Goal: Task Accomplishment & Management: Use online tool/utility

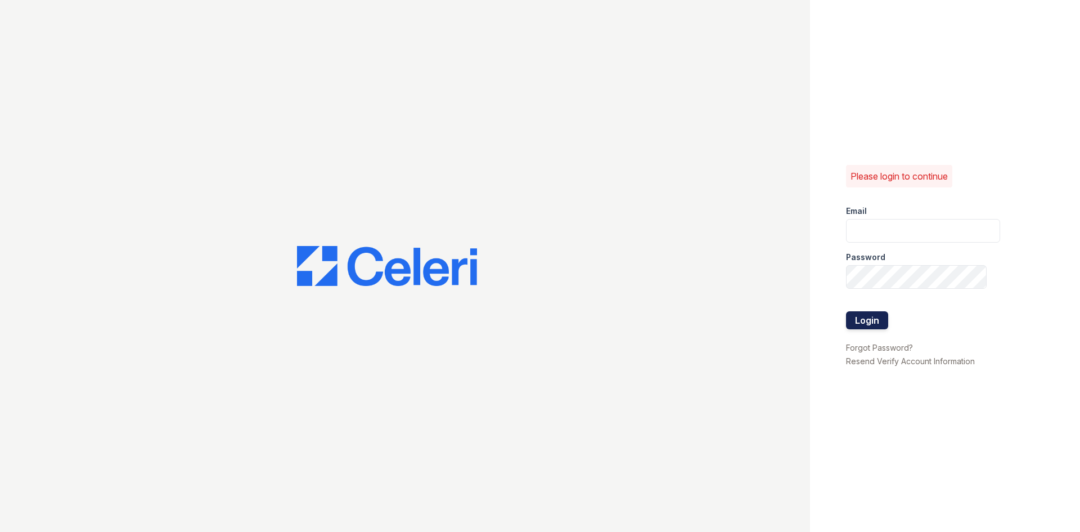
type input "estrella.pm@cafmanagement.com"
click at [863, 325] on button "Login" at bounding box center [867, 320] width 42 height 18
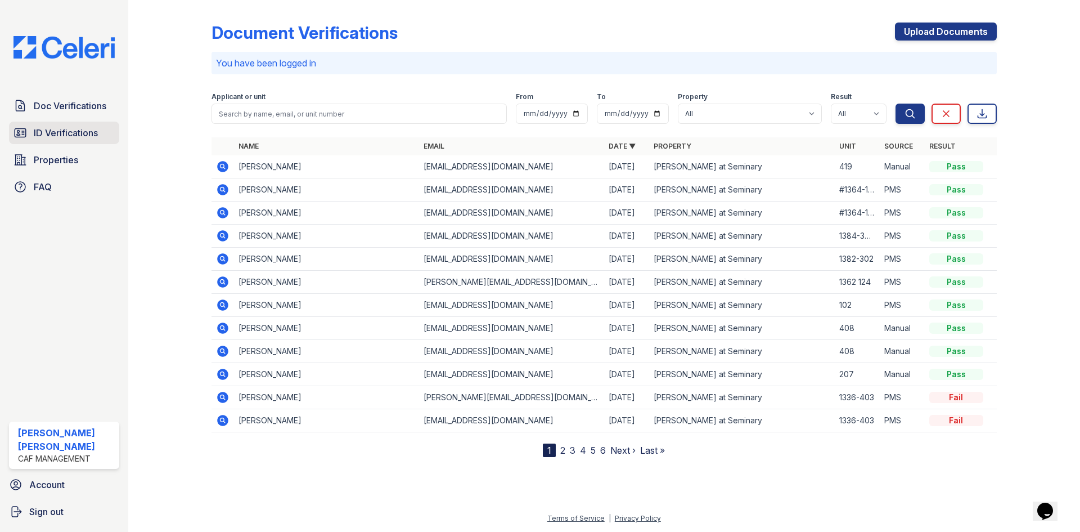
click at [57, 138] on span "ID Verifications" at bounding box center [66, 133] width 64 height 14
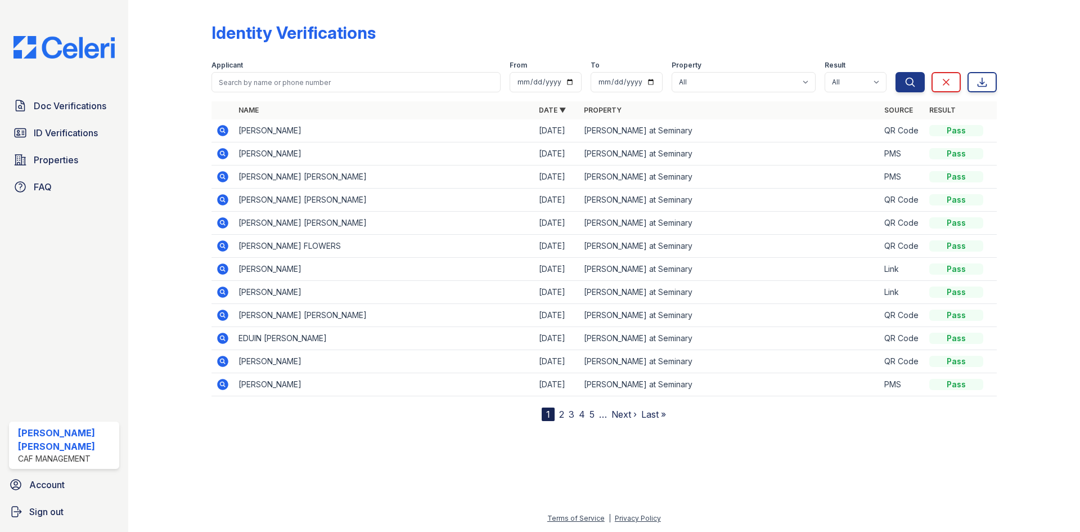
click at [223, 271] on icon at bounding box center [222, 268] width 11 height 11
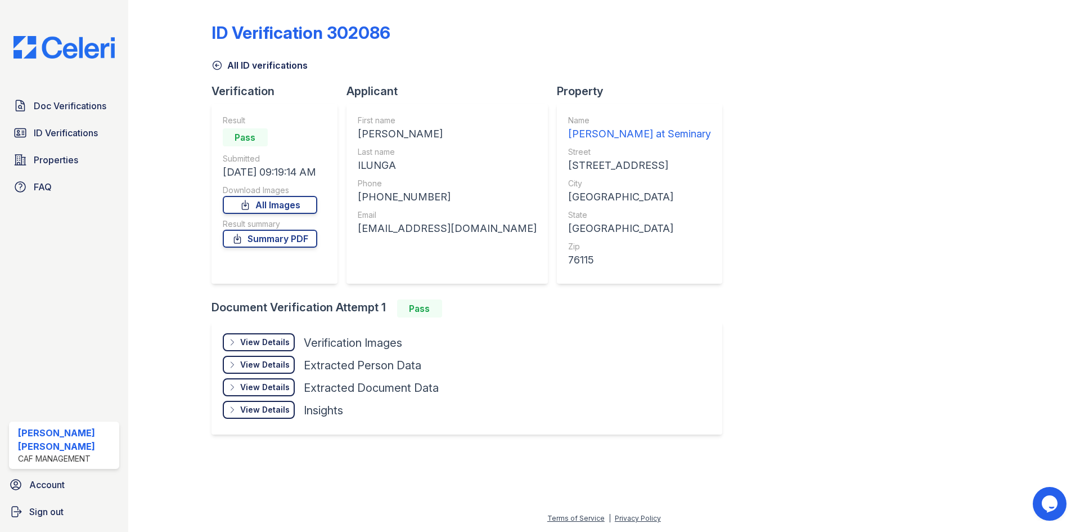
click at [270, 343] on div "View Details" at bounding box center [265, 341] width 50 height 11
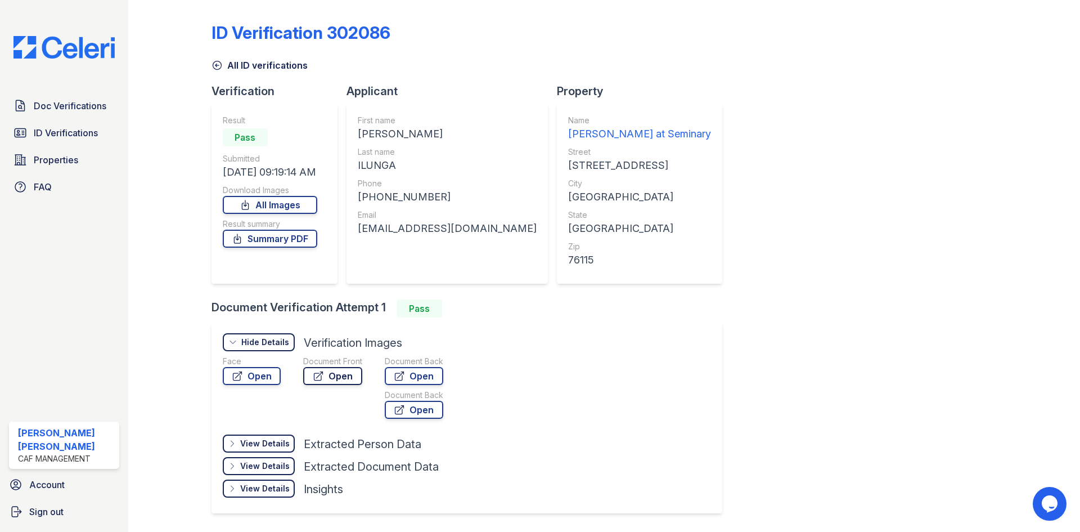
click at [344, 379] on link "Open" at bounding box center [332, 376] width 59 height 18
click at [55, 503] on link "Sign out" at bounding box center [64, 511] width 119 height 23
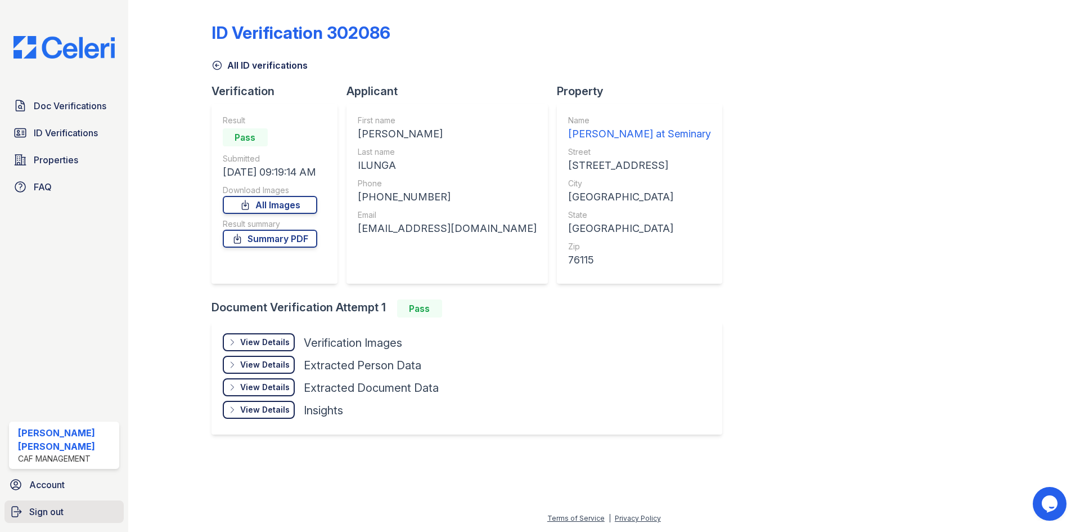
click at [64, 515] on span "Sign out" at bounding box center [46, 512] width 34 height 14
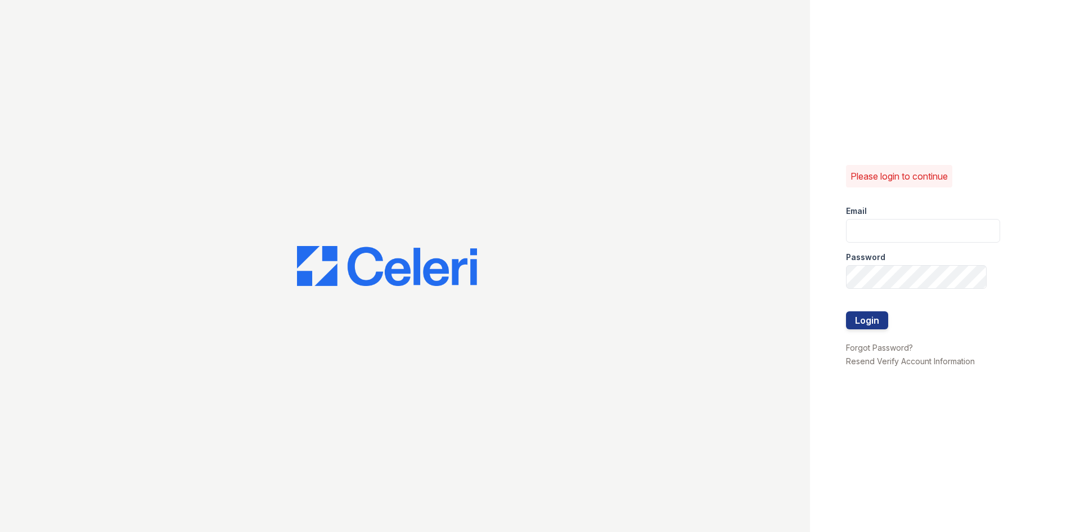
type input "[PERSON_NAME][DOMAIN_NAME][EMAIL_ADDRESS][DOMAIN_NAME]"
drag, startPoint x: 979, startPoint y: 230, endPoint x: 853, endPoint y: 242, distance: 126.6
click at [853, 242] on form "Email [PERSON_NAME][DOMAIN_NAME][EMAIL_ADDRESS][DOMAIN_NAME] Password Login" at bounding box center [923, 268] width 154 height 144
click at [851, 236] on input "[PERSON_NAME][DOMAIN_NAME][EMAIL_ADDRESS][DOMAIN_NAME]" at bounding box center [923, 231] width 154 height 24
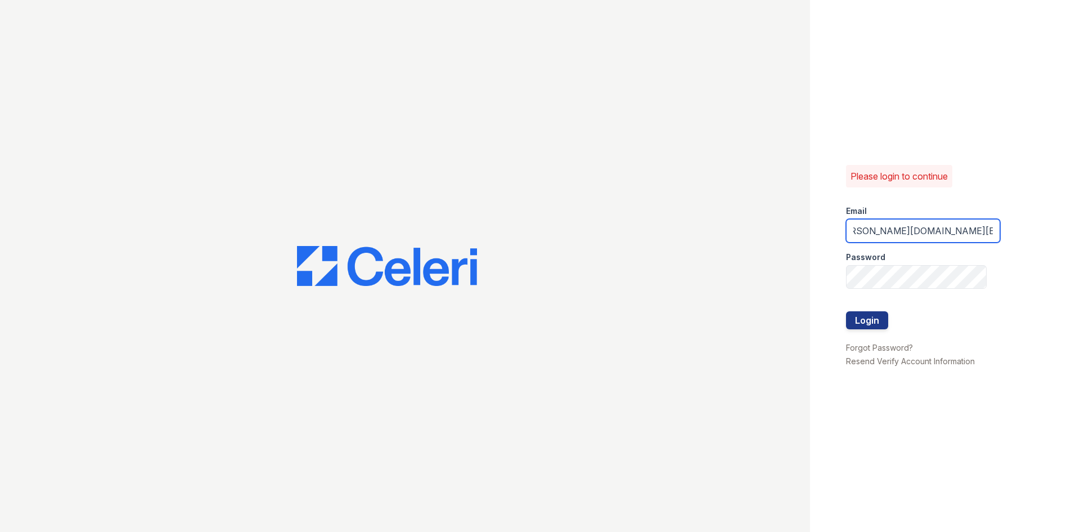
drag, startPoint x: 851, startPoint y: 233, endPoint x: 986, endPoint y: 231, distance: 135.0
click at [986, 231] on input "[PERSON_NAME][DOMAIN_NAME][EMAIL_ADDRESS][DOMAIN_NAME]" at bounding box center [923, 231] width 154 height 24
click at [845, 277] on div "Please login to continue Email [PERSON_NAME][DOMAIN_NAME][EMAIL_ADDRESS][DOMAIN…" at bounding box center [945, 266] width 270 height 532
drag, startPoint x: 845, startPoint y: 276, endPoint x: 832, endPoint y: 267, distance: 16.2
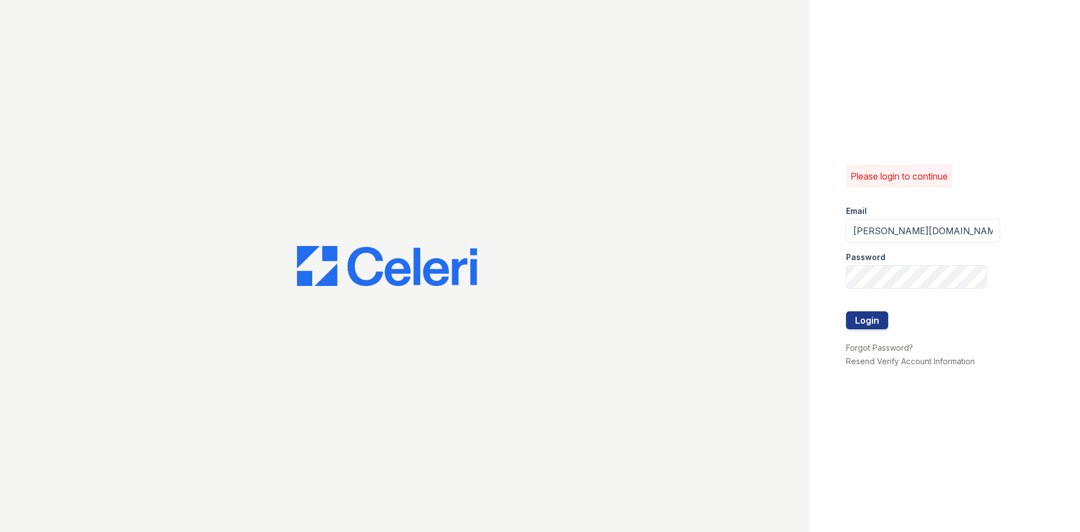
click at [832, 267] on div "Please login to continue Email [PERSON_NAME][DOMAIN_NAME][EMAIL_ADDRESS][DOMAIN…" at bounding box center [945, 266] width 270 height 532
click at [1067, 214] on div "Please login to continue Email [PERSON_NAME][DOMAIN_NAME][EMAIL_ADDRESS][DOMAIN…" at bounding box center [945, 266] width 270 height 532
click at [869, 315] on button "Login" at bounding box center [867, 320] width 42 height 18
